Goal: Transaction & Acquisition: Purchase product/service

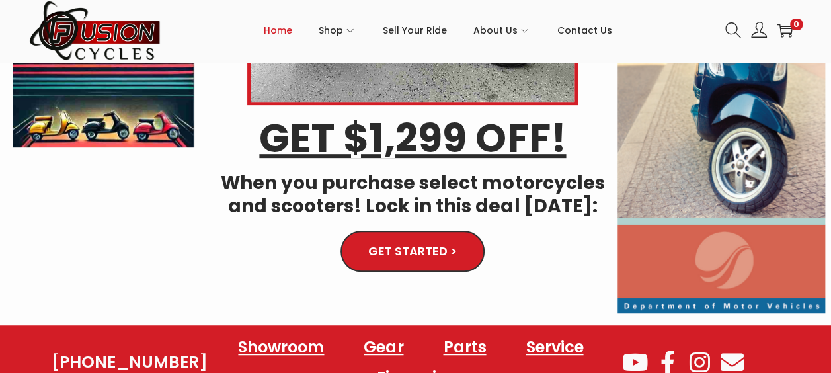
scroll to position [132, 0]
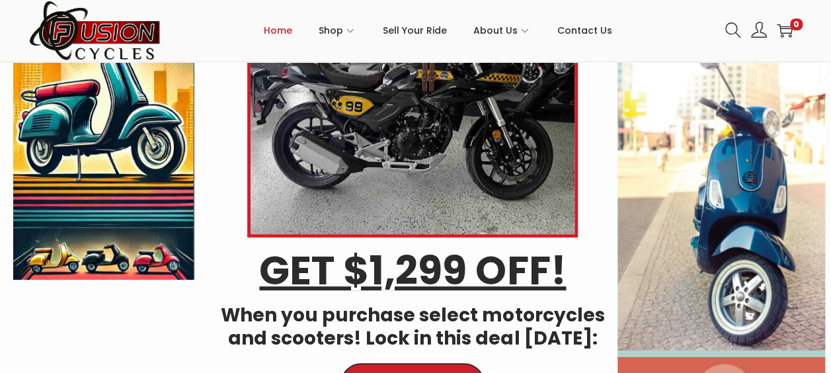
click at [748, 231] on img at bounding box center [721, 197] width 208 height 498
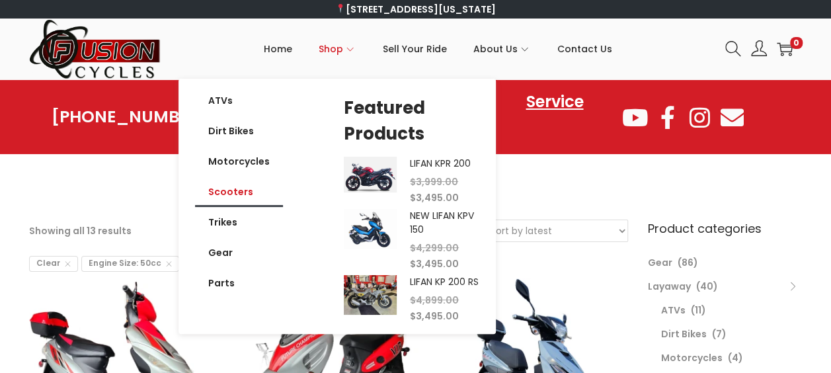
click at [231, 192] on link "Scooters" at bounding box center [239, 191] width 88 height 30
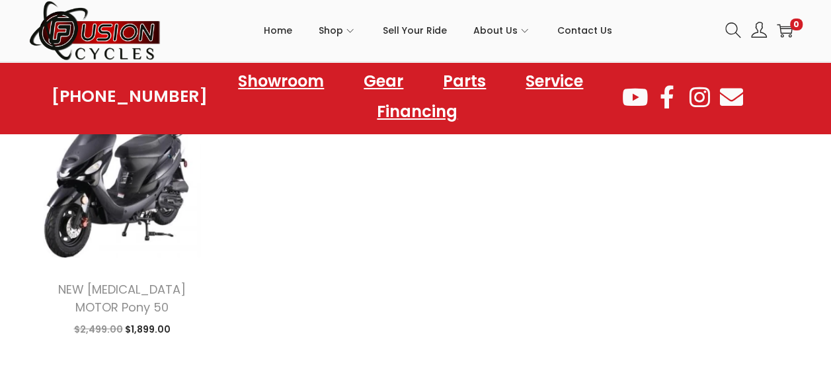
scroll to position [1586, 0]
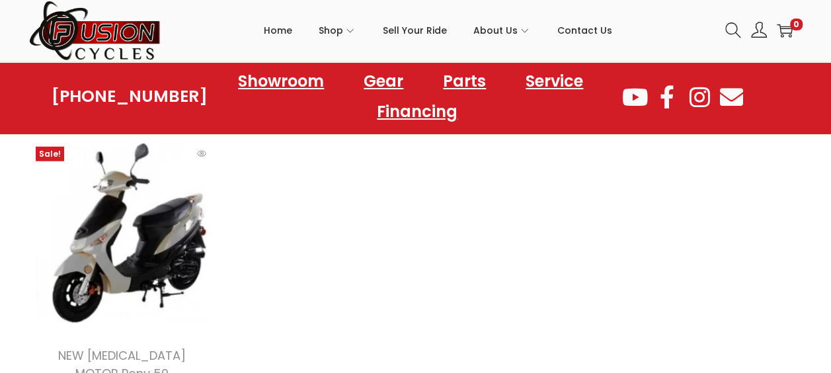
click at [96, 255] on img at bounding box center [122, 233] width 186 height 186
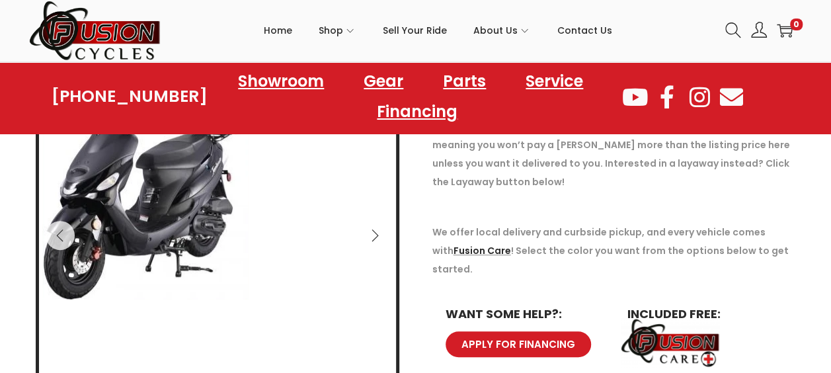
scroll to position [198, 0]
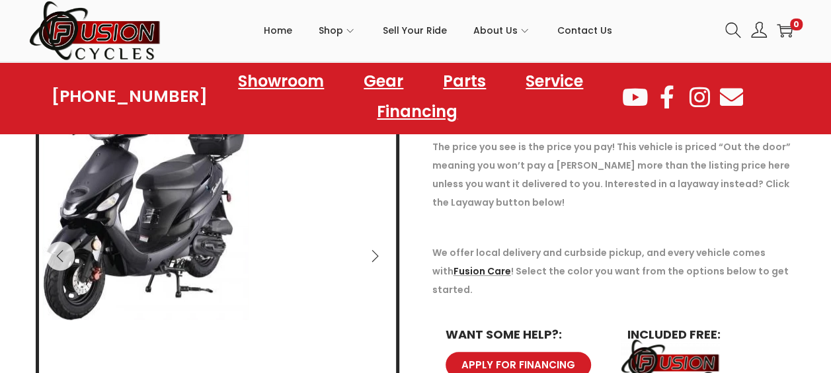
click at [143, 239] on img at bounding box center [145, 201] width 213 height 243
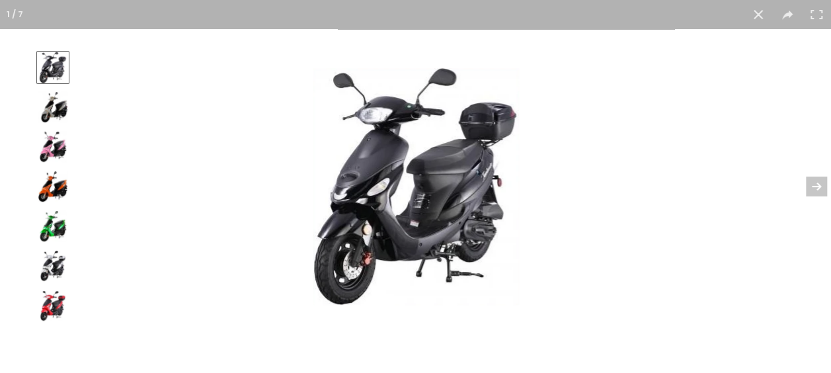
click at [55, 111] on img at bounding box center [53, 107] width 32 height 32
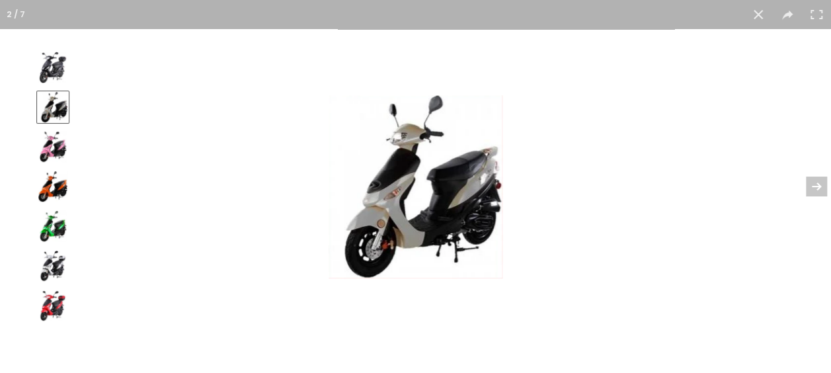
click at [55, 83] on div at bounding box center [52, 67] width 33 height 33
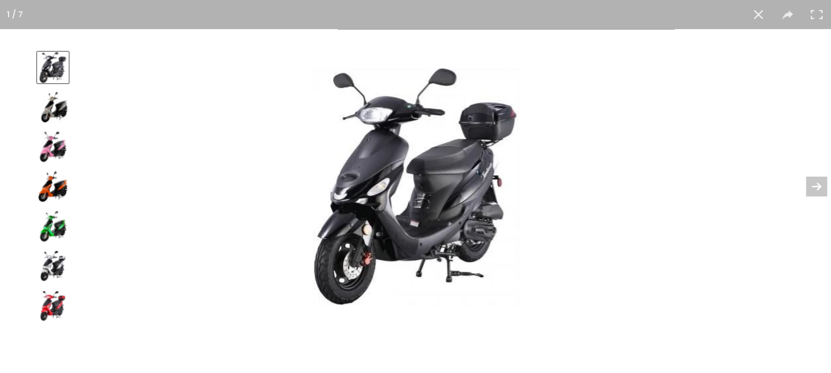
click at [420, 210] on img at bounding box center [415, 186] width 213 height 243
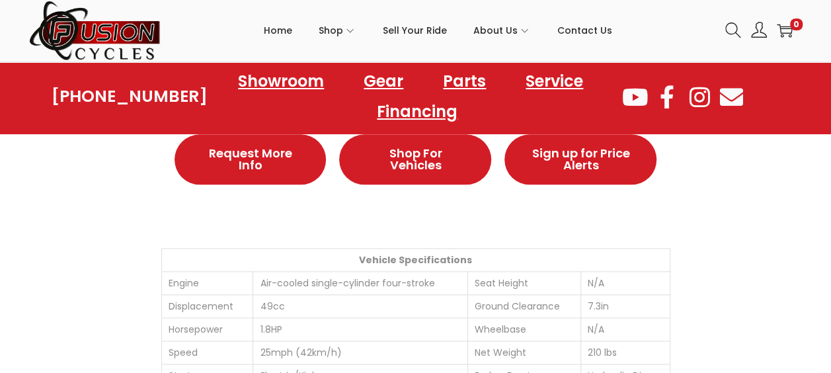
scroll to position [727, 0]
